Goal: Task Accomplishment & Management: Manage account settings

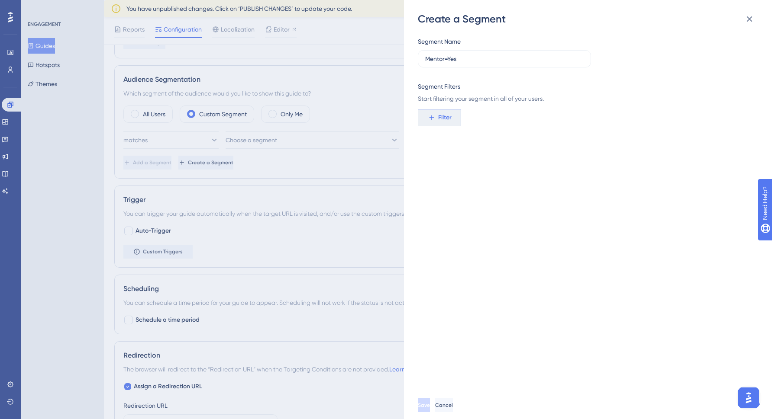
click at [436, 113] on button "Filter" at bounding box center [439, 117] width 43 height 17
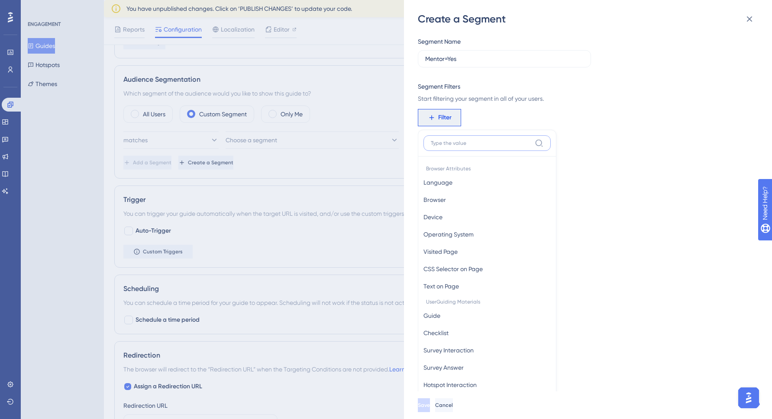
scroll to position [63, 0]
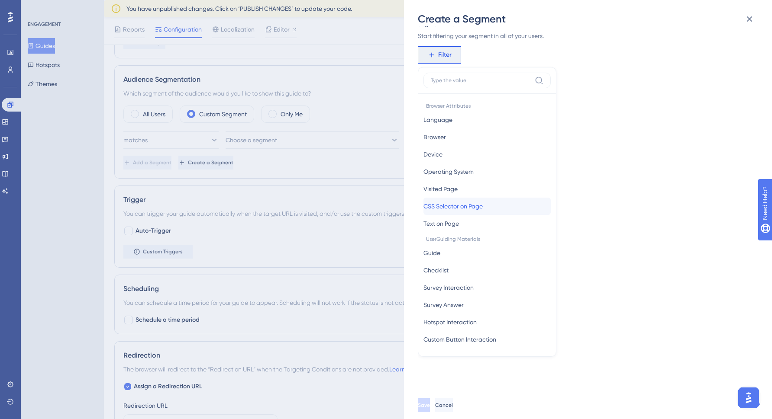
click at [480, 208] on span "CSS Selector on Page" at bounding box center [452, 206] width 59 height 10
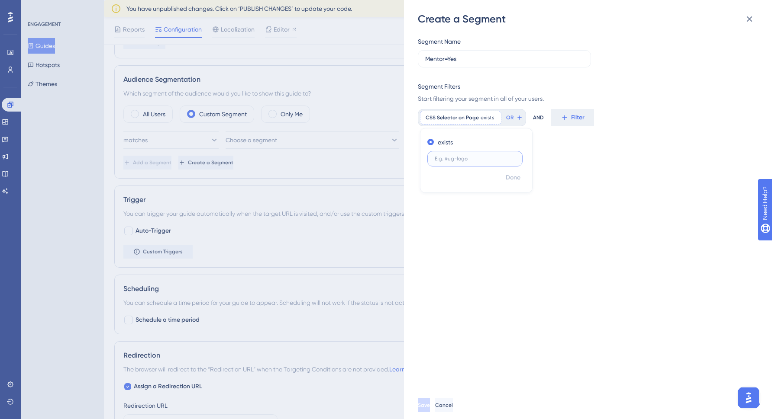
scroll to position [0, 0]
type input "#ug_mentor_yes"
click at [517, 178] on span "Done" at bounding box center [513, 178] width 15 height 10
click at [430, 409] on span "Save" at bounding box center [424, 405] width 12 height 7
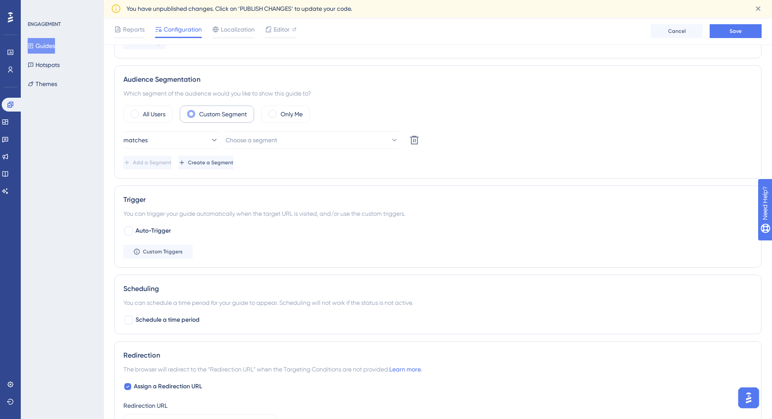
click at [234, 112] on label "Custom Segment" at bounding box center [223, 114] width 48 height 10
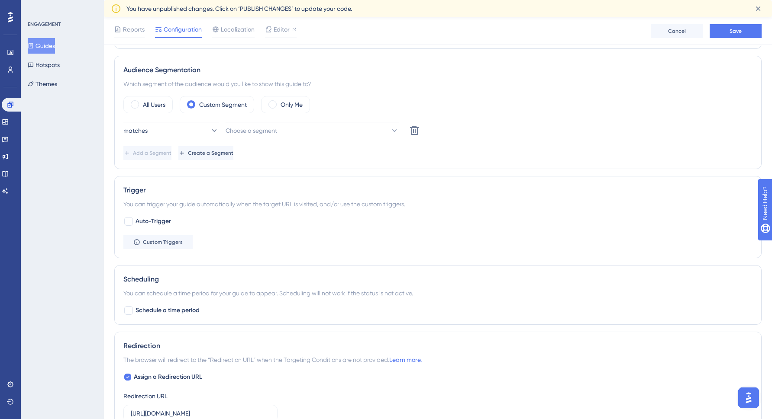
scroll to position [490, 0]
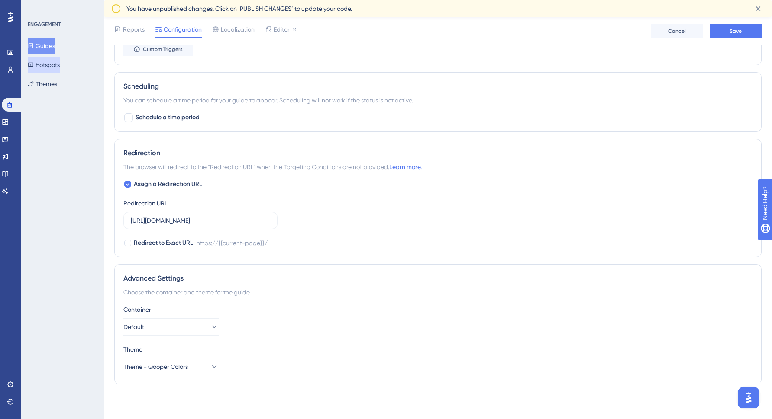
click at [56, 65] on button "Hotspots" at bounding box center [44, 65] width 32 height 16
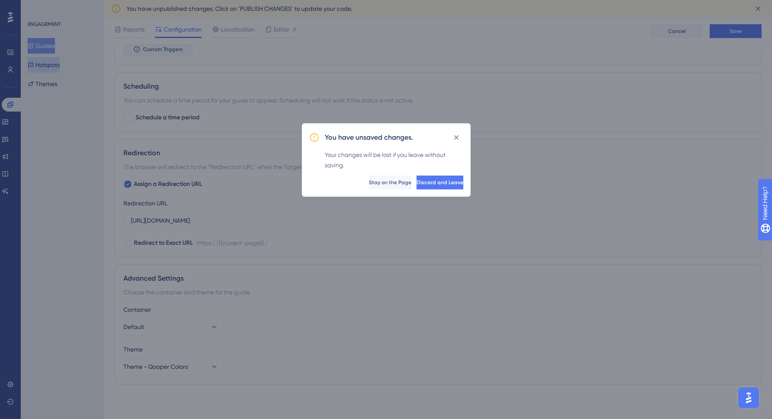
scroll to position [484, 0]
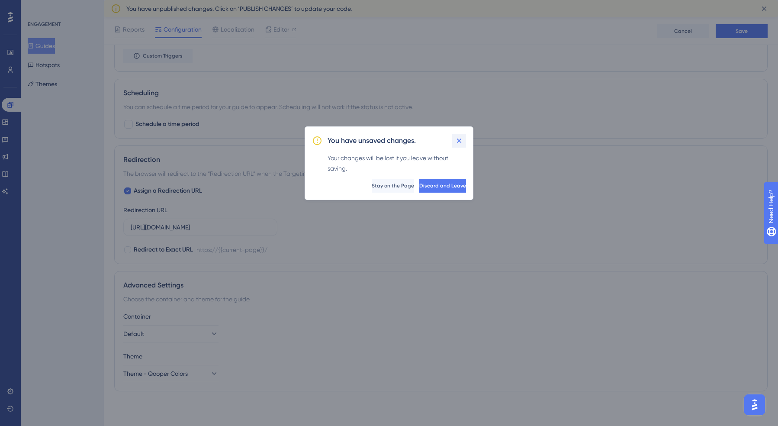
click at [456, 137] on icon at bounding box center [459, 140] width 9 height 9
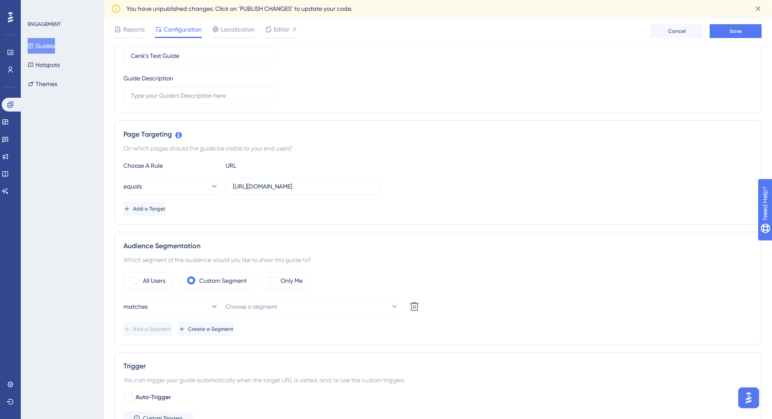
scroll to position [91, 0]
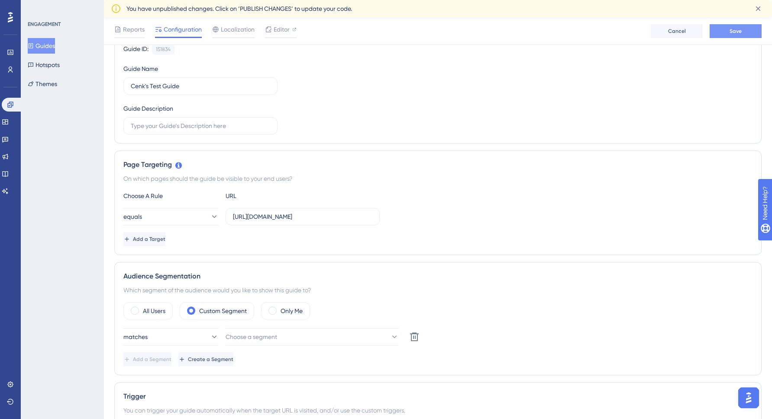
click at [748, 30] on button "Save" at bounding box center [736, 31] width 52 height 14
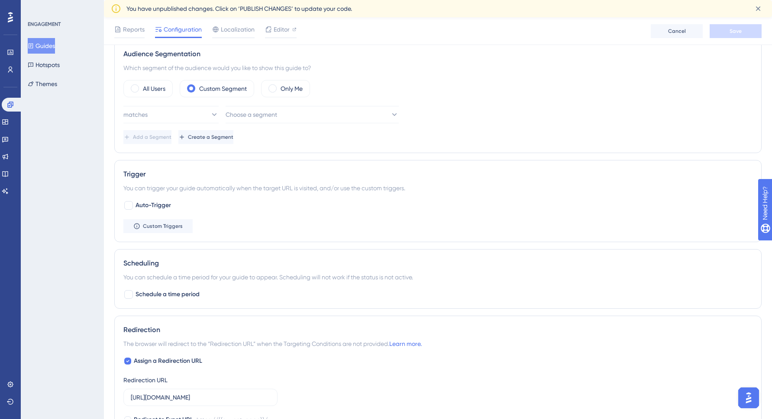
scroll to position [313, 0]
click at [233, 137] on span "Create a Segment" at bounding box center [210, 137] width 45 height 7
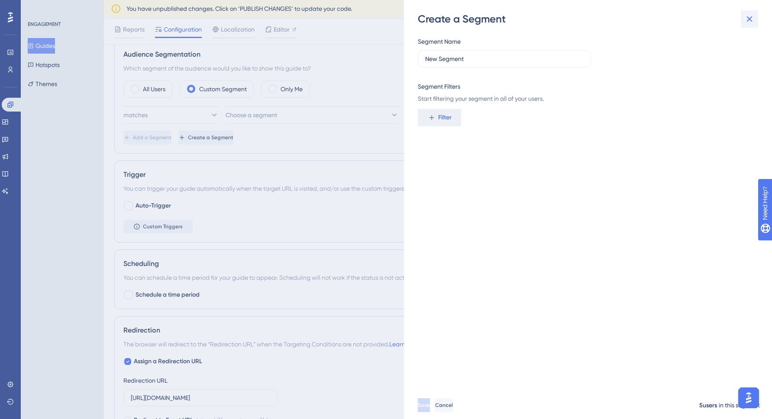
click at [752, 15] on icon at bounding box center [749, 19] width 10 height 10
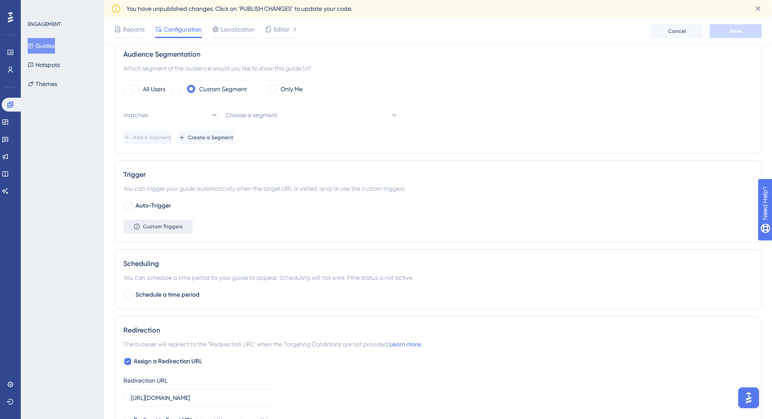
click at [163, 229] on span "Custom Triggers" at bounding box center [163, 226] width 40 height 7
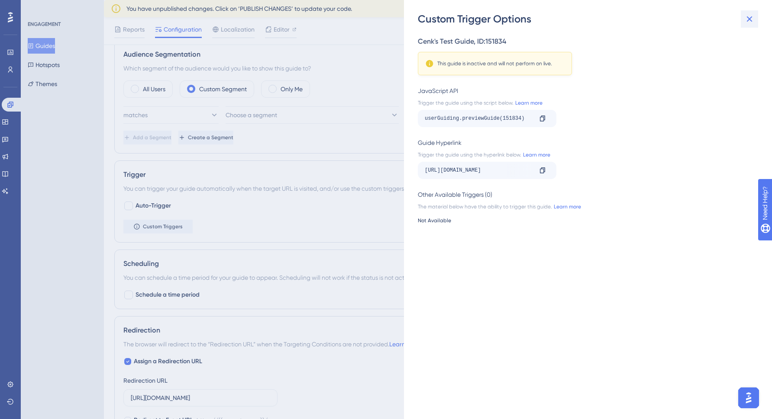
click at [752, 18] on icon at bounding box center [749, 19] width 10 height 10
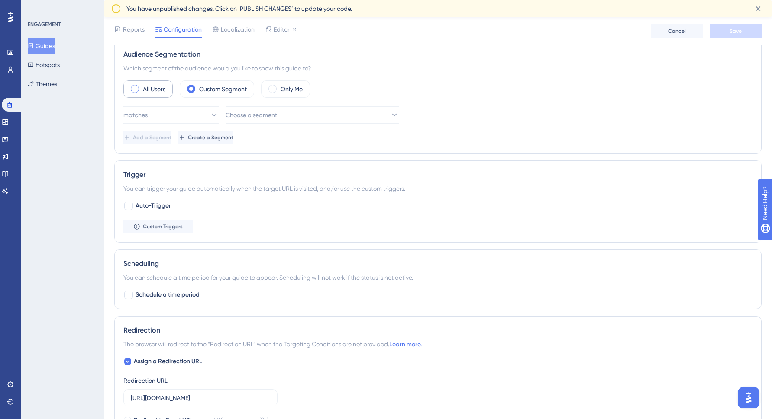
click at [148, 86] on label "All Users" at bounding box center [154, 89] width 23 height 10
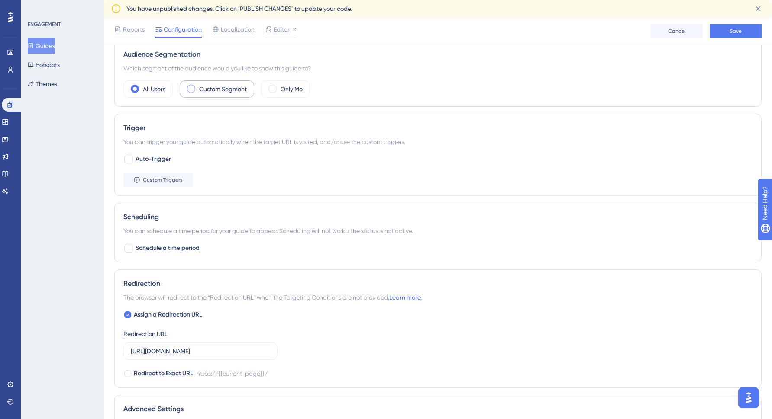
click at [223, 86] on label "Custom Segment" at bounding box center [223, 89] width 48 height 10
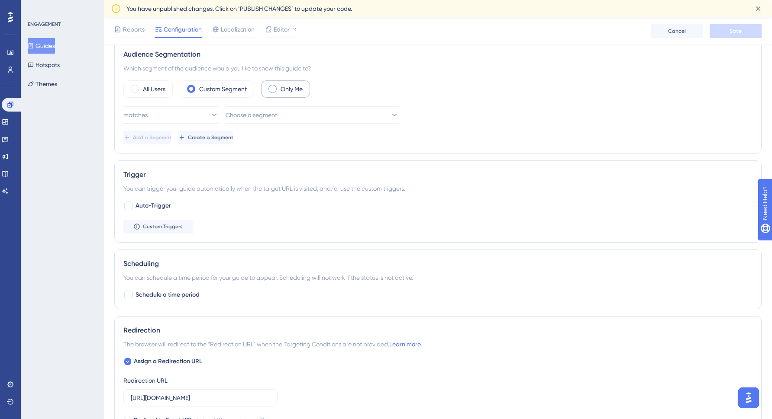
click at [293, 90] on label "Only Me" at bounding box center [292, 89] width 22 height 10
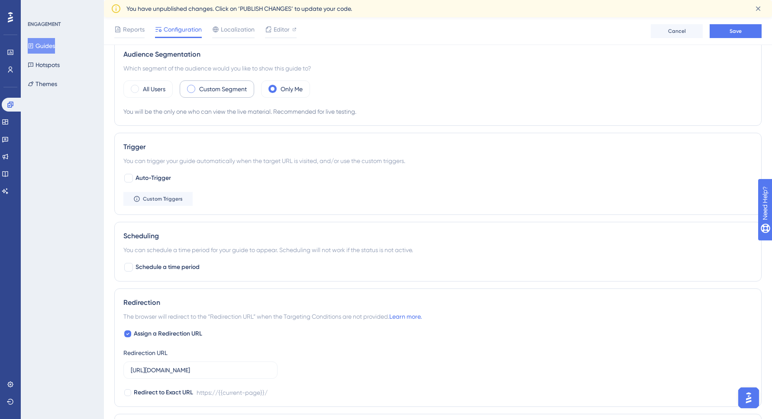
click at [218, 87] on label "Custom Segment" at bounding box center [223, 89] width 48 height 10
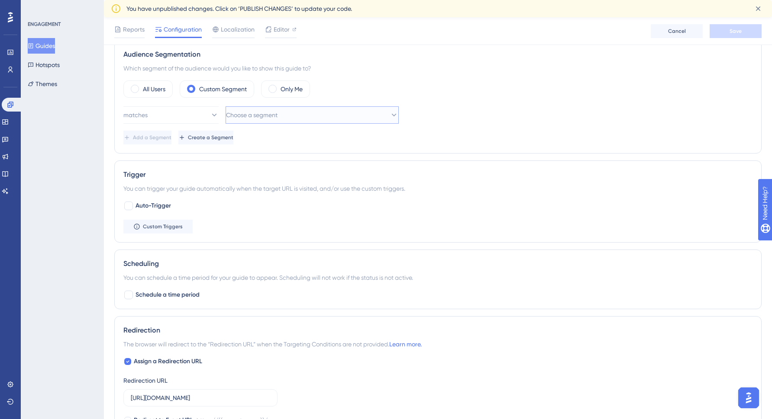
click at [340, 110] on button "Choose a segment" at bounding box center [312, 114] width 173 height 17
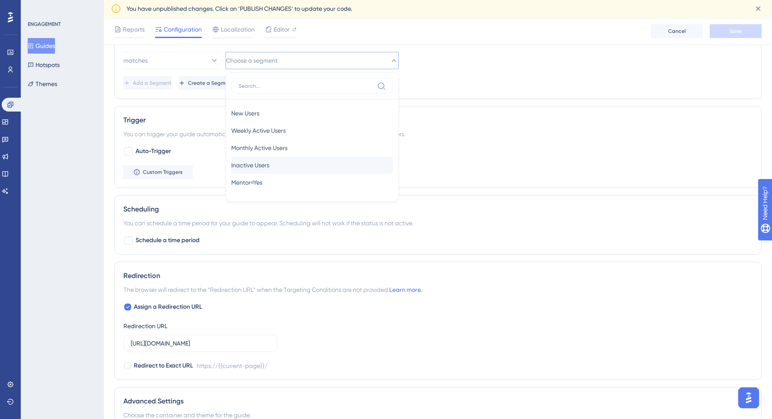
scroll to position [378, 0]
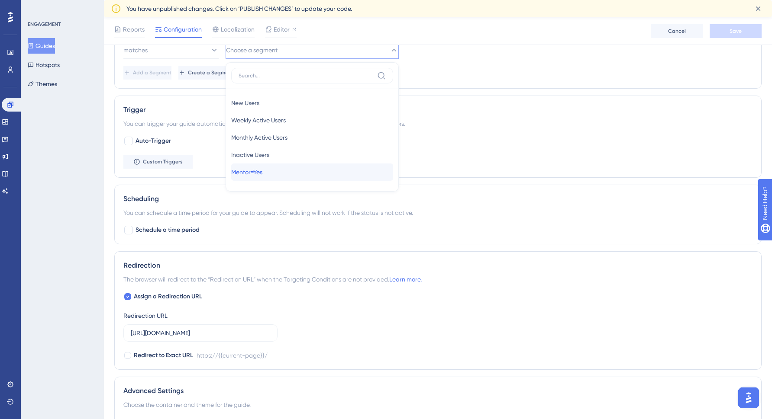
click at [259, 171] on span "Mentor=Yes" at bounding box center [246, 172] width 31 height 10
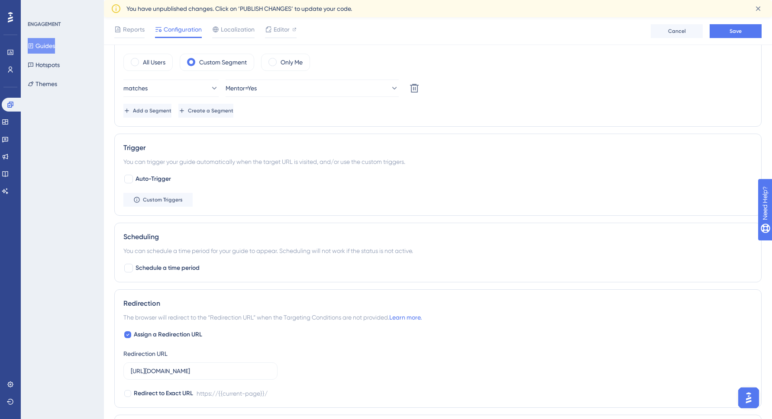
scroll to position [297, 0]
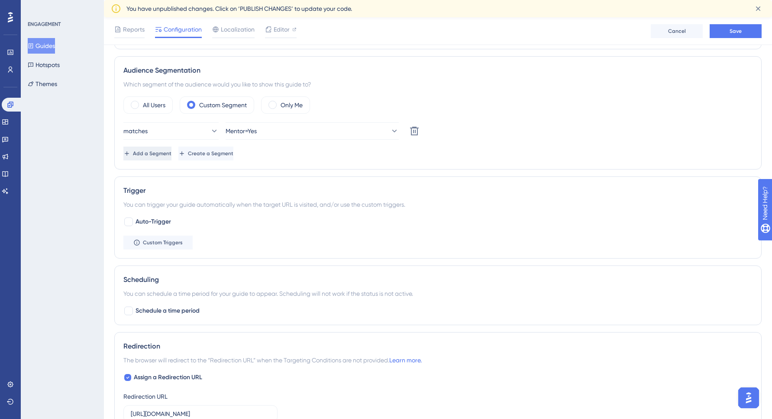
click at [170, 153] on span "Add a Segment" at bounding box center [152, 153] width 39 height 7
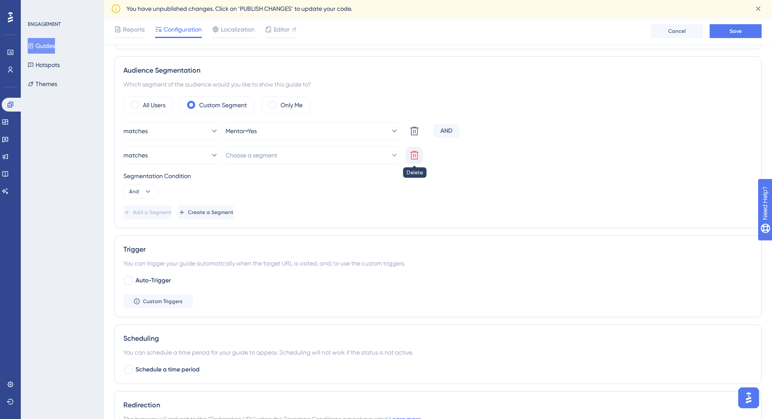
click at [415, 153] on icon at bounding box center [414, 155] width 10 height 10
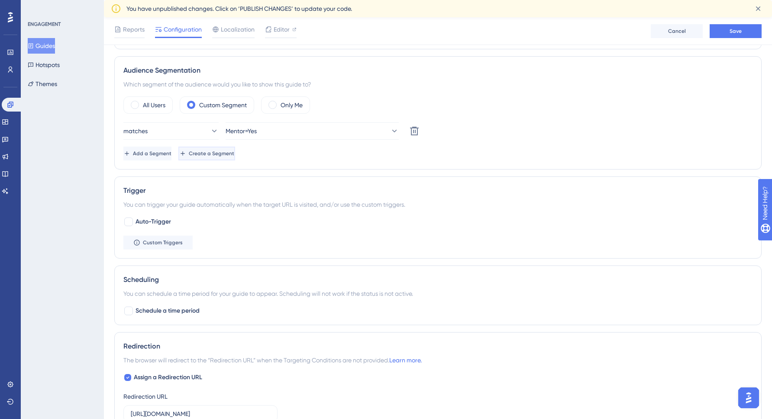
click at [234, 155] on span "Create a Segment" at bounding box center [211, 153] width 45 height 7
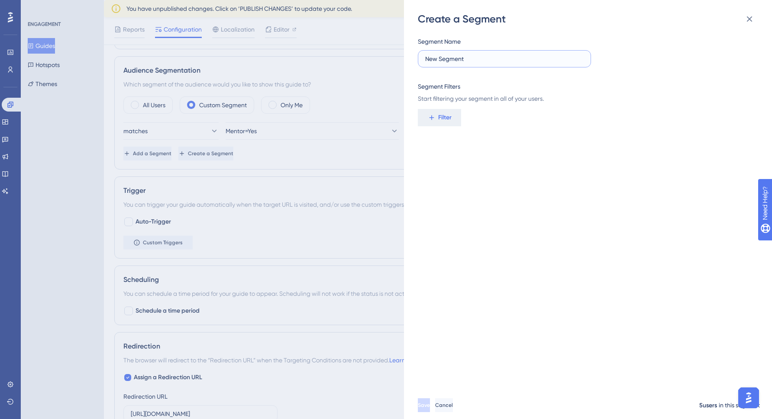
click at [488, 62] on input "New Segment" at bounding box center [504, 59] width 158 height 10
click at [487, 62] on input "New Segment" at bounding box center [504, 59] width 158 height 10
type input "Cenk's segment"
click at [431, 125] on button "Filter" at bounding box center [439, 117] width 43 height 17
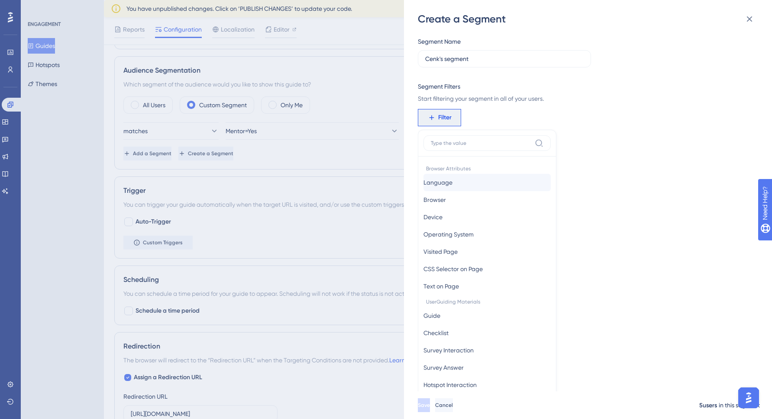
scroll to position [62, 0]
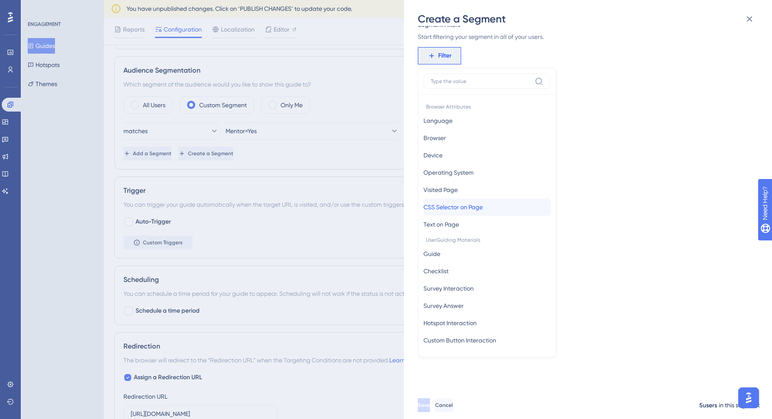
click at [475, 211] on span "CSS Selector on Page" at bounding box center [452, 207] width 59 height 10
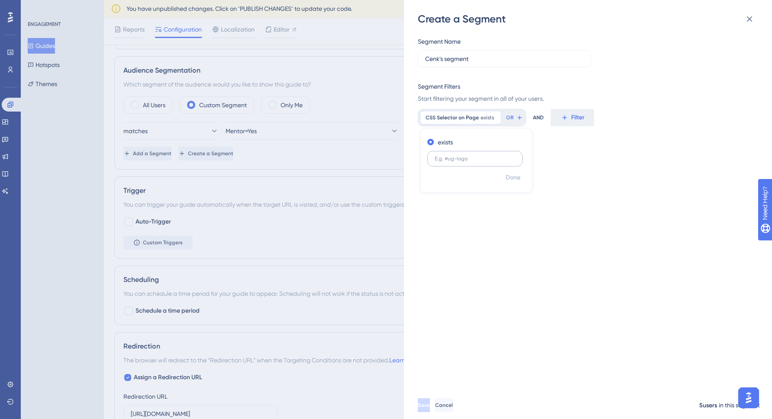
click at [461, 160] on input "text" at bounding box center [475, 159] width 81 height 6
type input "#ug_mentor_available"
drag, startPoint x: 468, startPoint y: 156, endPoint x: 387, endPoint y: 158, distance: 80.5
click at [387, 158] on div "Create a Segment Segment Name Cenk's segment Segment Filters Start filtering yo…" at bounding box center [386, 209] width 772 height 419
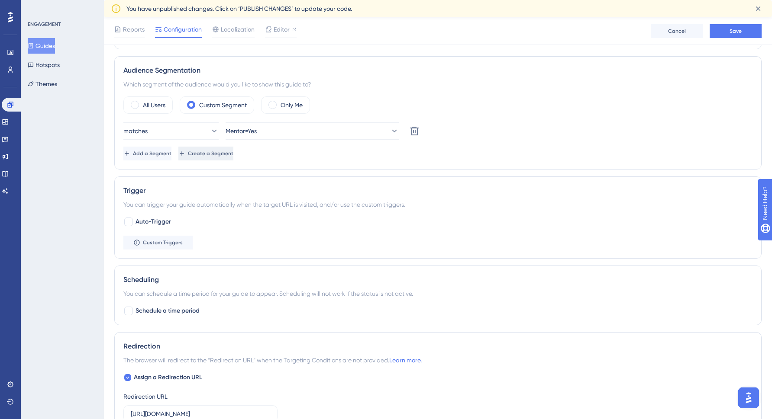
click at [233, 155] on span "Create a Segment" at bounding box center [210, 153] width 45 height 7
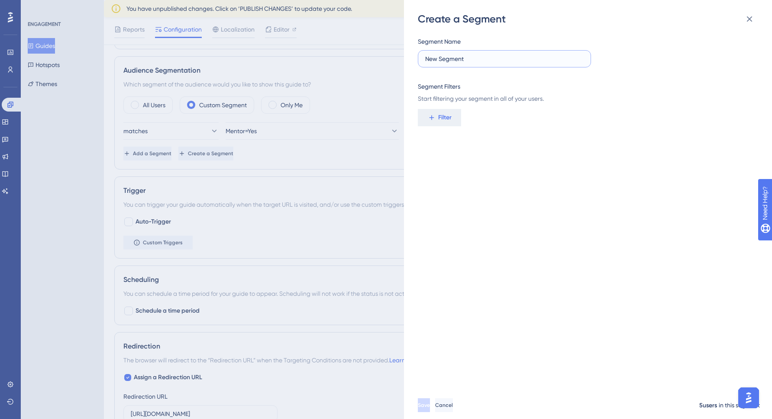
click at [451, 62] on input "New Segment" at bounding box center [504, 59] width 158 height 10
click at [439, 110] on button "Filter" at bounding box center [439, 117] width 43 height 17
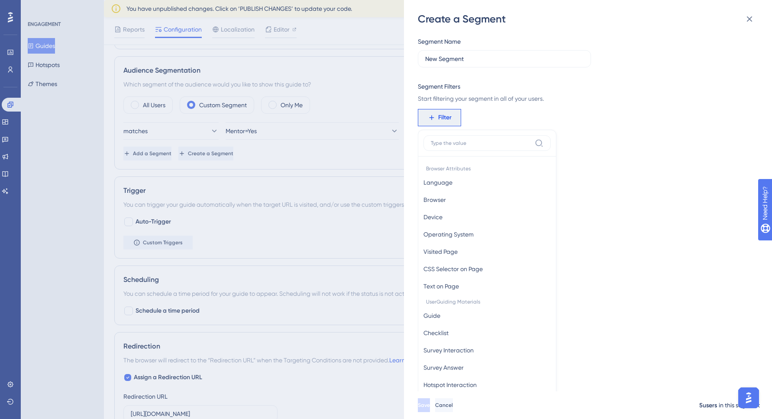
scroll to position [63, 0]
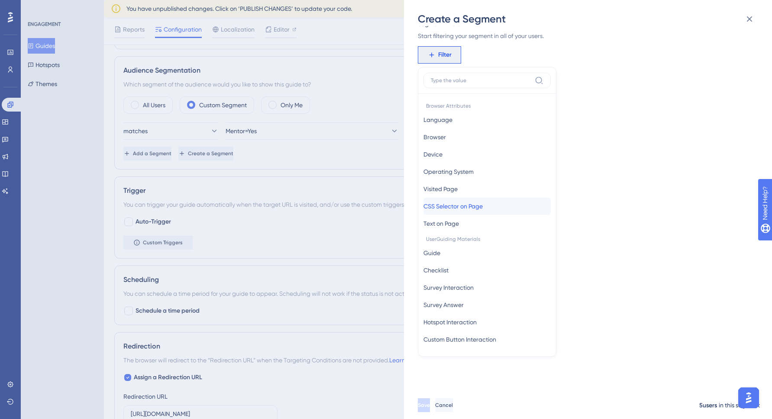
click at [462, 209] on span "CSS Selector on Page" at bounding box center [452, 206] width 59 height 10
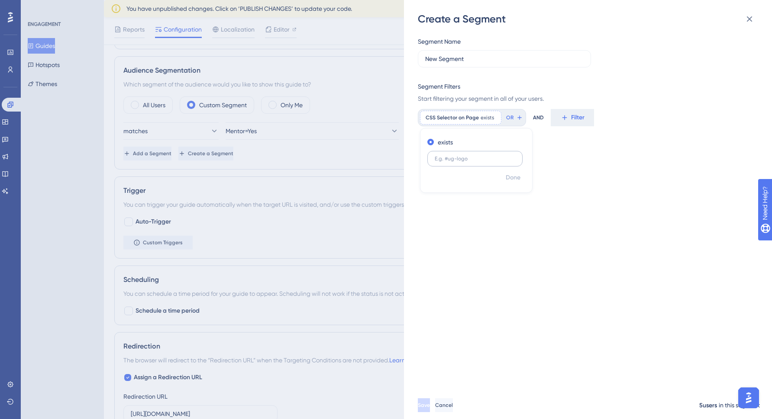
type input "i"
type input "ug_integration_"
click at [245, 76] on div "Create a Segment Segment Name New Segment Segment Filters Start filtering your …" at bounding box center [386, 209] width 772 height 419
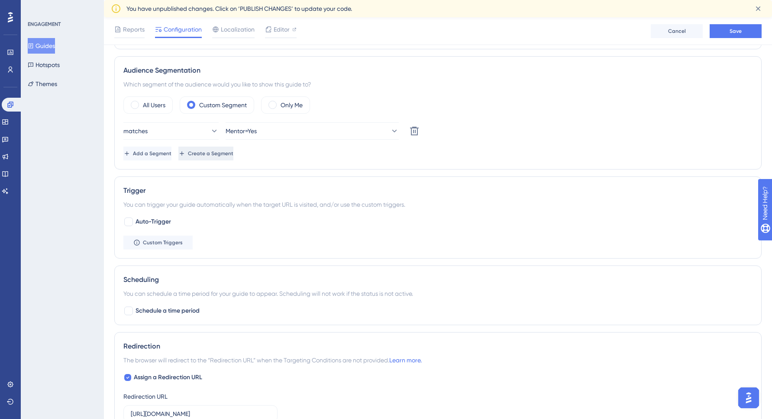
click at [233, 154] on span "Create a Segment" at bounding box center [210, 153] width 45 height 7
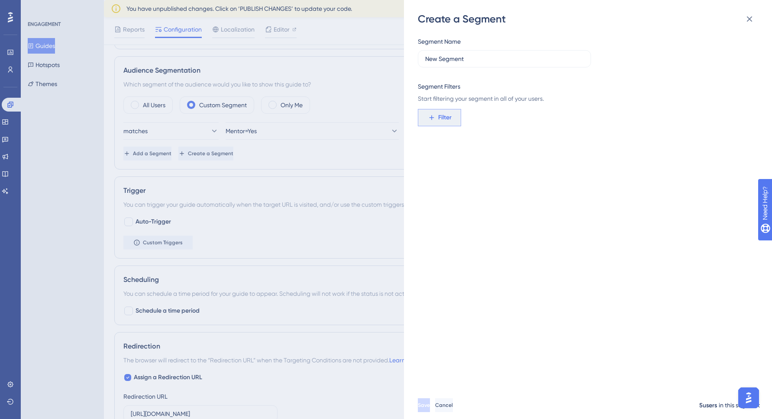
click at [454, 120] on button "Filter" at bounding box center [439, 117] width 43 height 17
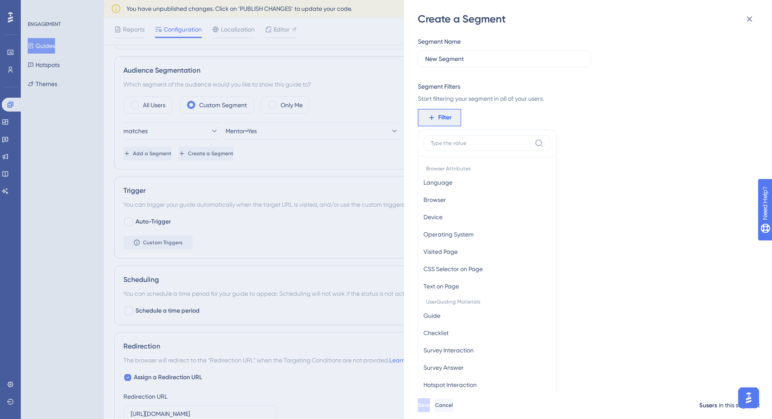
scroll to position [63, 0]
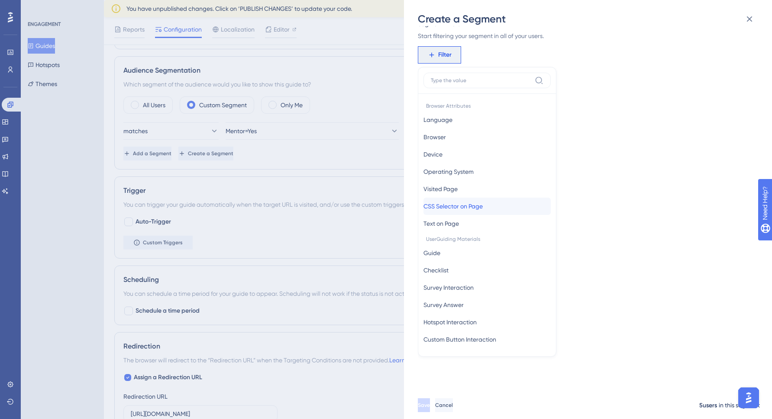
click at [476, 207] on span "CSS Selector on Page" at bounding box center [452, 206] width 59 height 10
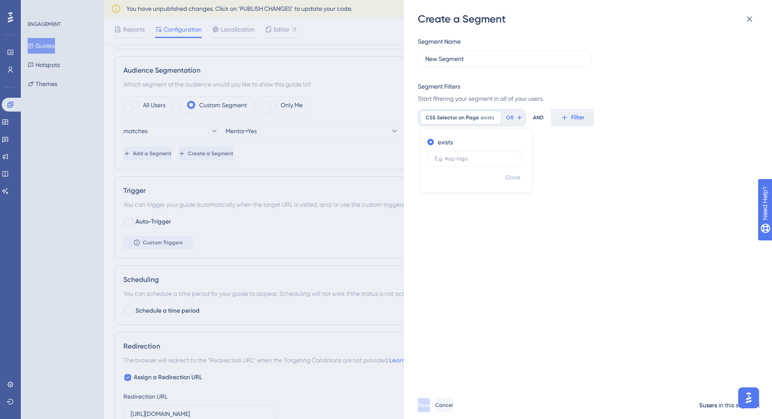
click at [658, 182] on div "Segment Name New Segment Segment Filters Start filtering your segment in all of…" at bounding box center [592, 209] width 349 height 366
click at [752, 19] on icon at bounding box center [749, 19] width 10 height 10
